Goal: Information Seeking & Learning: Check status

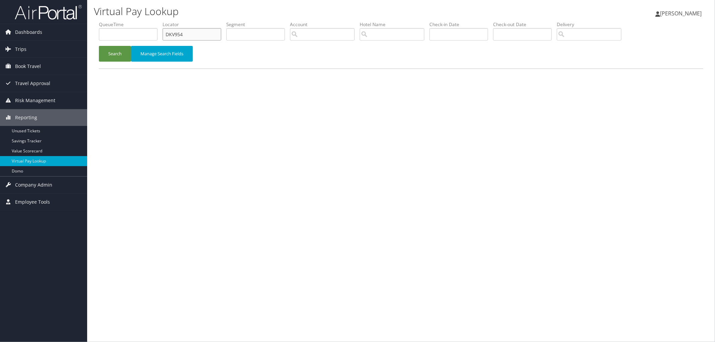
drag, startPoint x: 113, startPoint y: 38, endPoint x: 108, endPoint y: 39, distance: 4.8
click at [108, 21] on ul "QueueTime Locator DKV954 Segment Account Traveler Hotel Name Check-in Date Chec…" at bounding box center [401, 21] width 605 height 0
click at [182, 34] on input "text" at bounding box center [192, 34] width 59 height 12
paste input "D6MV51"
type input "D6MV51"
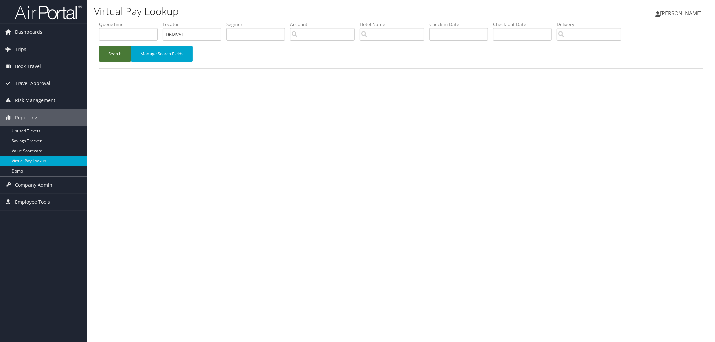
click at [114, 52] on button "Search" at bounding box center [115, 54] width 32 height 16
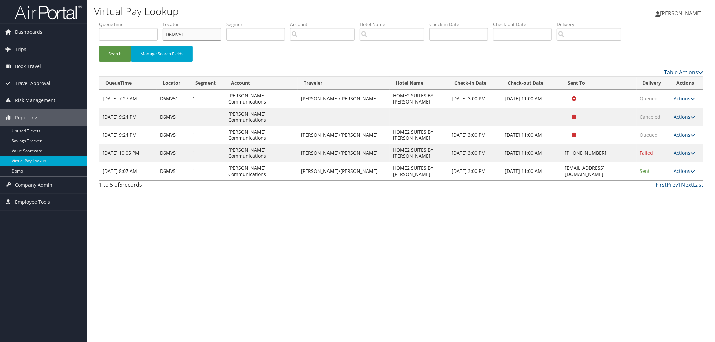
click at [140, 21] on ul "QueueTime Locator D6MV51 Segment Account Traveler Hotel Name Check-in Date Chec…" at bounding box center [401, 21] width 605 height 0
paste input "DL7RH1"
type input "DL7RH1"
drag, startPoint x: 618, startPoint y: 147, endPoint x: 552, endPoint y: 144, distance: 66.1
click at [562, 162] on td "home2dublings@gmail.com" at bounding box center [599, 171] width 75 height 18
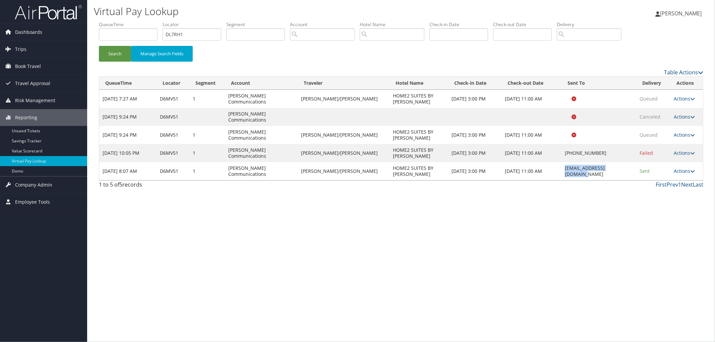
copy td "home2dublings@gmail.com"
click at [104, 57] on button "Search" at bounding box center [115, 54] width 32 height 16
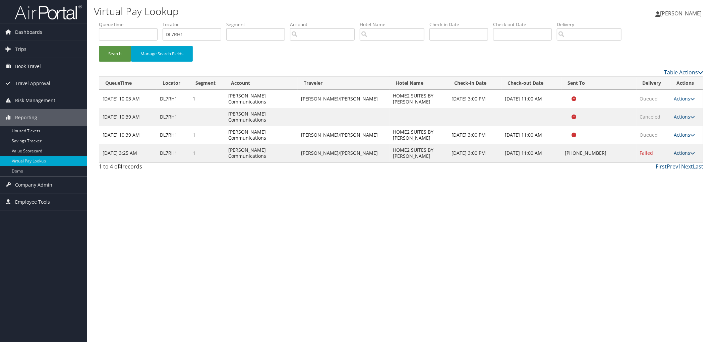
click at [678, 150] on link "Actions" at bounding box center [684, 153] width 21 height 6
click at [672, 143] on link "Resend" at bounding box center [662, 141] width 57 height 11
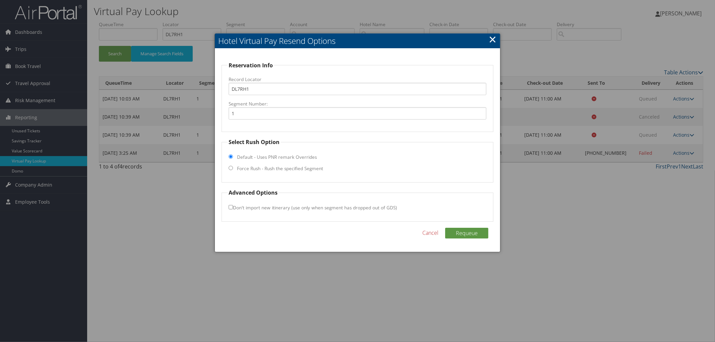
click at [301, 169] on label "Force Rush - Rush the specified Segment" at bounding box center [280, 168] width 86 height 7
click at [233, 169] on input "Force Rush - Rush the specified Segment" at bounding box center [231, 168] width 4 height 4
radio input "true"
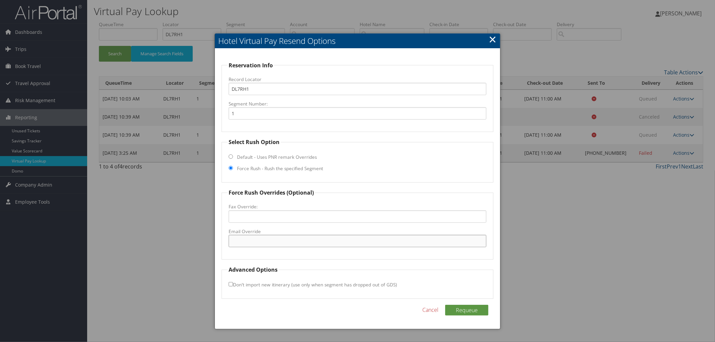
paste input "home2dublings@gmail.com"
type input "home2dublings@gmail.com"
click at [463, 309] on button "Requeue" at bounding box center [466, 310] width 43 height 11
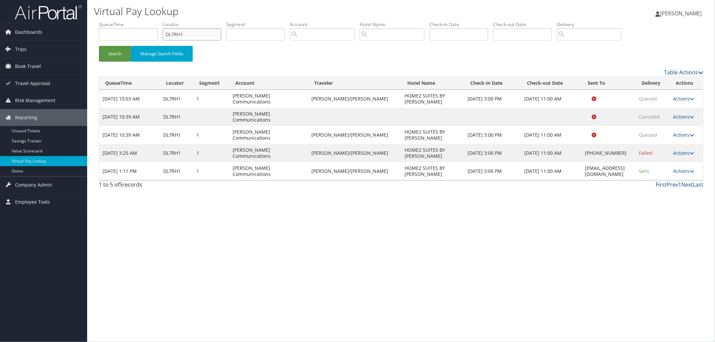
drag, startPoint x: 166, startPoint y: 37, endPoint x: 159, endPoint y: 37, distance: 7.4
click at [159, 21] on ul "QueueTime Locator DL7RH1 Segment Account Traveler Hotel Name Check-in Date Chec…" at bounding box center [401, 21] width 605 height 0
click at [99, 46] on button "Search" at bounding box center [115, 54] width 32 height 16
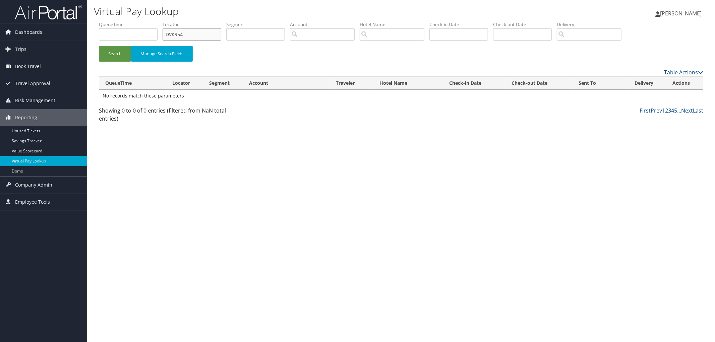
click at [176, 33] on input "DVK954" at bounding box center [192, 34] width 59 height 12
type input "DKV954"
click at [99, 46] on button "Search" at bounding box center [115, 54] width 32 height 16
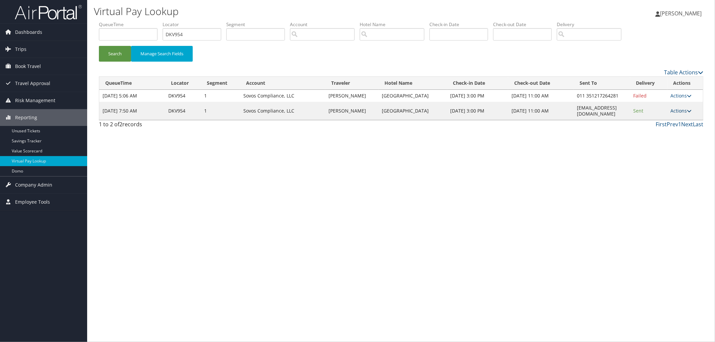
click at [689, 114] on link "Actions" at bounding box center [681, 111] width 21 height 6
click at [672, 137] on link "Logs" at bounding box center [670, 137] width 42 height 11
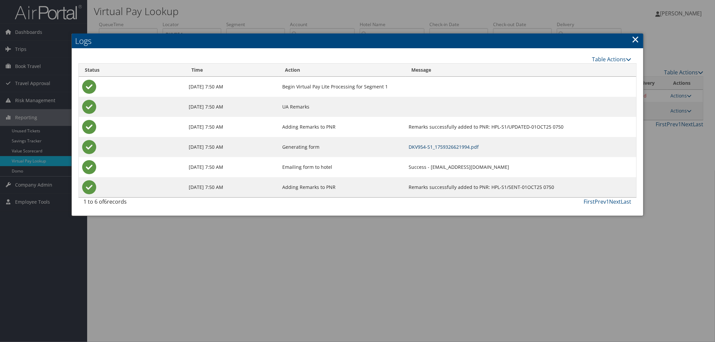
click at [409, 147] on link "DKV954-S1_1759326621994.pdf" at bounding box center [444, 147] width 70 height 6
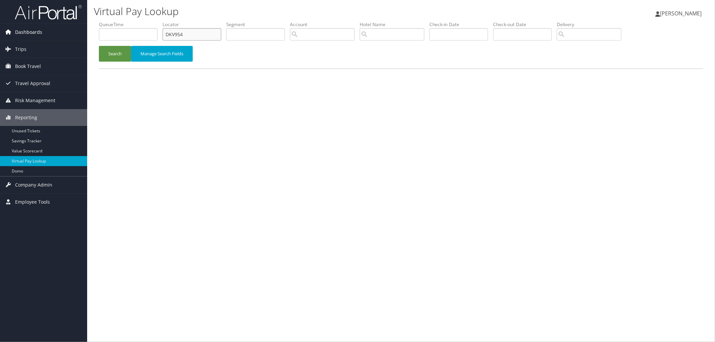
drag, startPoint x: 197, startPoint y: 35, endPoint x: 73, endPoint y: 36, distance: 123.7
click at [100, 21] on ul "QueueTime Locator DKV954 Segment Account Traveler Hotel Name Check-in Date Chec…" at bounding box center [401, 21] width 605 height 0
paste input "DL85J0"
type input "DL85J0"
click at [58, 49] on link "Trips" at bounding box center [43, 49] width 87 height 17
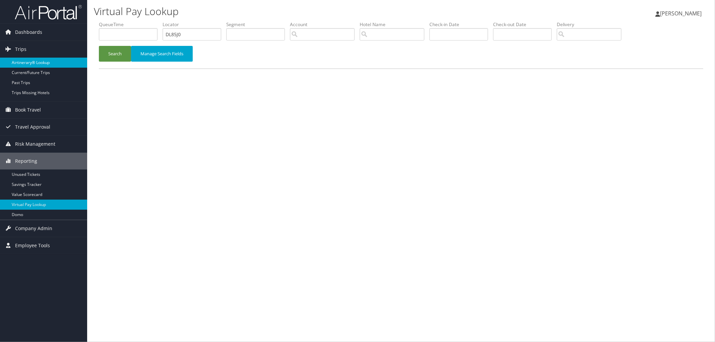
click at [55, 61] on link "Airtinerary® Lookup" at bounding box center [43, 63] width 87 height 10
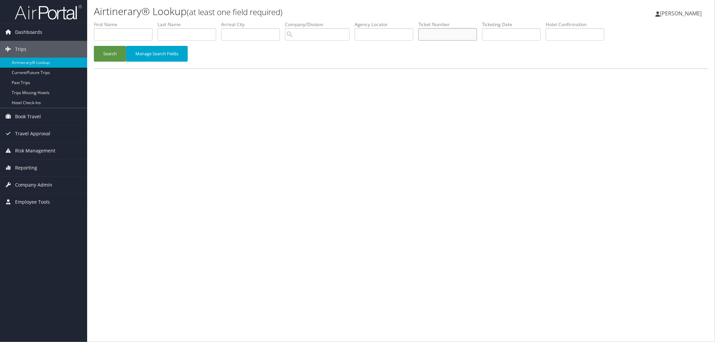
click at [443, 34] on input "text" at bounding box center [447, 34] width 59 height 12
click at [377, 35] on input "text" at bounding box center [384, 34] width 59 height 12
paste input "DL85J0"
type input "DL85J0"
click at [104, 48] on button "Search" at bounding box center [110, 54] width 32 height 16
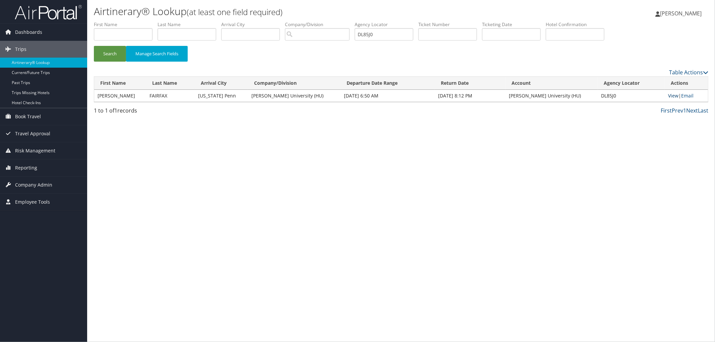
click at [669, 93] on link "View" at bounding box center [673, 96] width 10 height 6
drag, startPoint x: 387, startPoint y: 32, endPoint x: 297, endPoint y: 38, distance: 90.1
click at [364, 21] on ul "First Name Last Name Departure City Arrival City Company/Division Airport/City …" at bounding box center [401, 21] width 615 height 0
paste input "DJSR9X"
type input "DJSR9X"
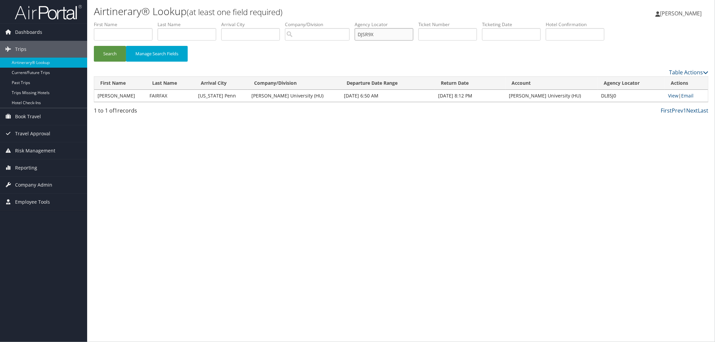
click at [94, 46] on button "Search" at bounding box center [110, 54] width 32 height 16
click at [673, 96] on link "View" at bounding box center [674, 96] width 10 height 6
drag, startPoint x: 397, startPoint y: 39, endPoint x: 311, endPoint y: 48, distance: 86.6
click at [330, 21] on ul "First Name Last Name Departure City Arrival City Company/Division Airport/City …" at bounding box center [401, 21] width 615 height 0
paste input "DL4YR4"
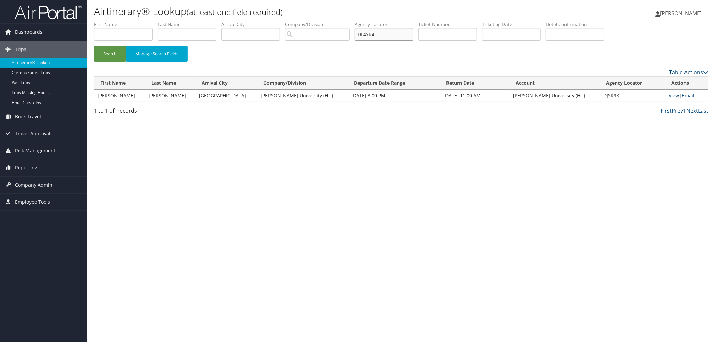
type input "DL4YR4"
click at [94, 46] on button "Search" at bounding box center [110, 54] width 32 height 16
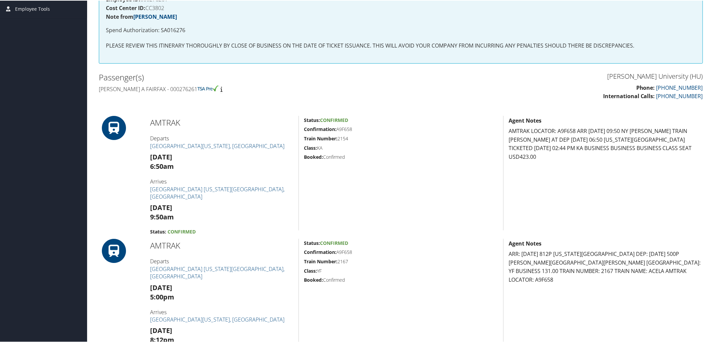
scroll to position [143, 0]
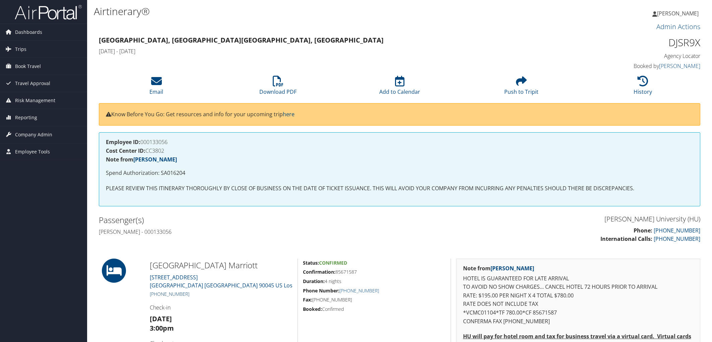
scroll to position [149, 0]
